Goal: Find specific page/section: Find specific page/section

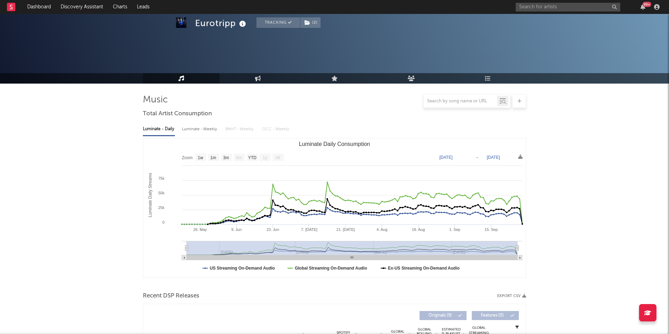
select select "1w"
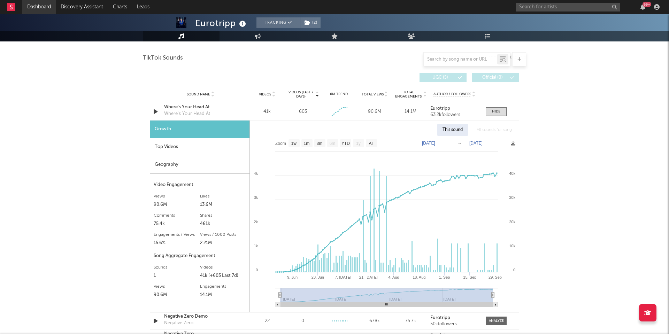
click at [45, 8] on link "Dashboard" at bounding box center [38, 7] width 33 height 14
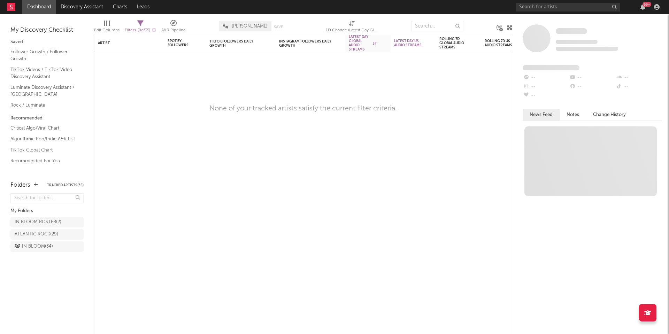
click at [32, 4] on link "Dashboard" at bounding box center [38, 7] width 33 height 14
click at [37, 71] on link "TikTok Videos / TikTok Video Discovery Assistant" at bounding box center [43, 73] width 66 height 14
